Goal: Information Seeking & Learning: Learn about a topic

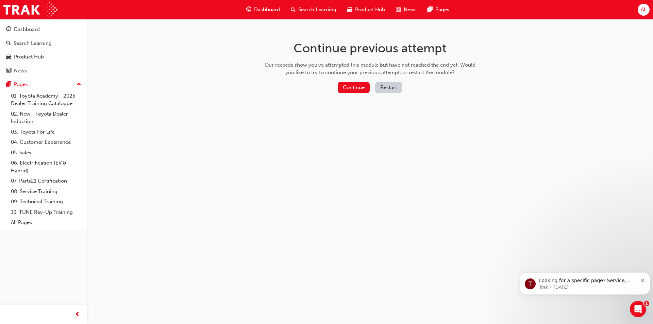
click at [352, 85] on button "Continue" at bounding box center [354, 87] width 32 height 11
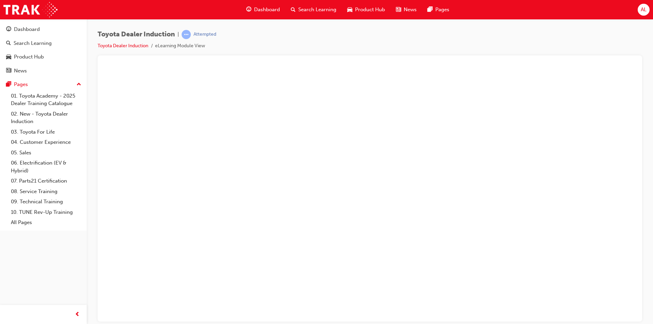
click at [40, 42] on div "Search Learning" at bounding box center [33, 43] width 38 height 8
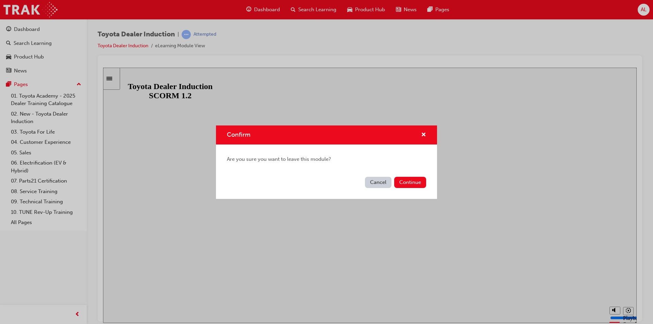
click at [402, 182] on button "Continue" at bounding box center [410, 182] width 32 height 11
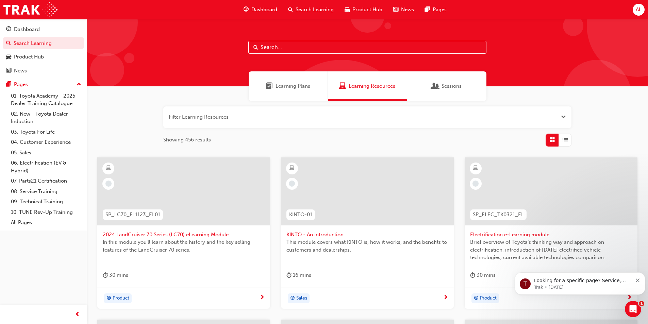
click at [312, 43] on input "text" at bounding box center [367, 47] width 238 height 13
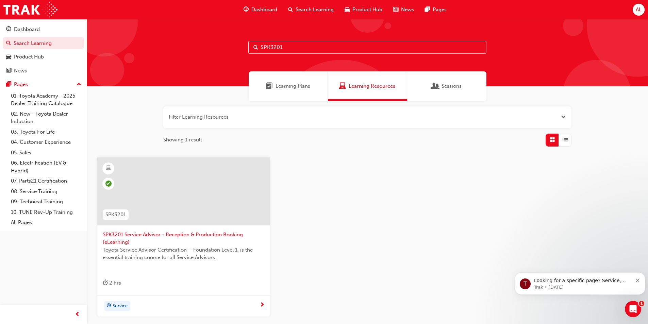
click at [247, 44] on div "SPK3201" at bounding box center [367, 52] width 561 height 67
drag, startPoint x: 292, startPoint y: 51, endPoint x: 234, endPoint y: 47, distance: 58.3
click at [234, 47] on div "SPK3201" at bounding box center [367, 52] width 561 height 67
type input "SPK3001"
